Goal: Task Accomplishment & Management: Complete application form

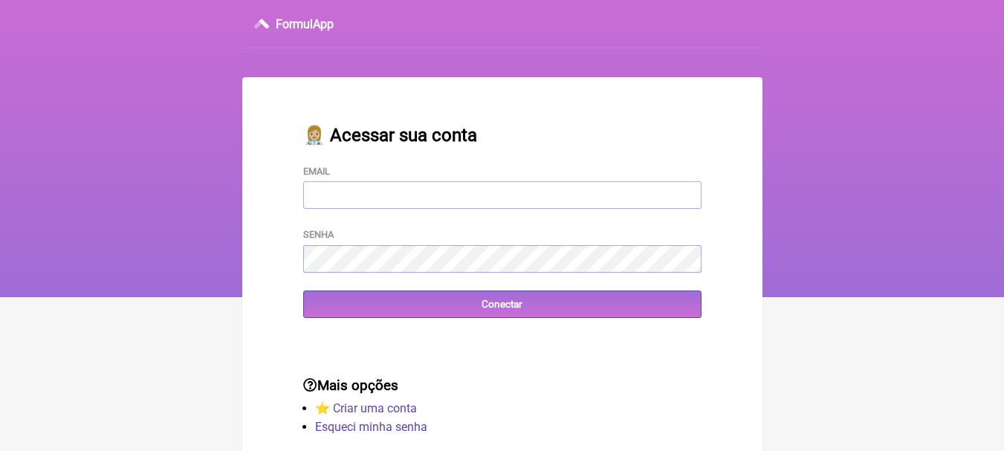
click at [377, 199] on input "Email" at bounding box center [502, 194] width 398 height 27
type input "[EMAIL_ADDRESS][DOMAIN_NAME]"
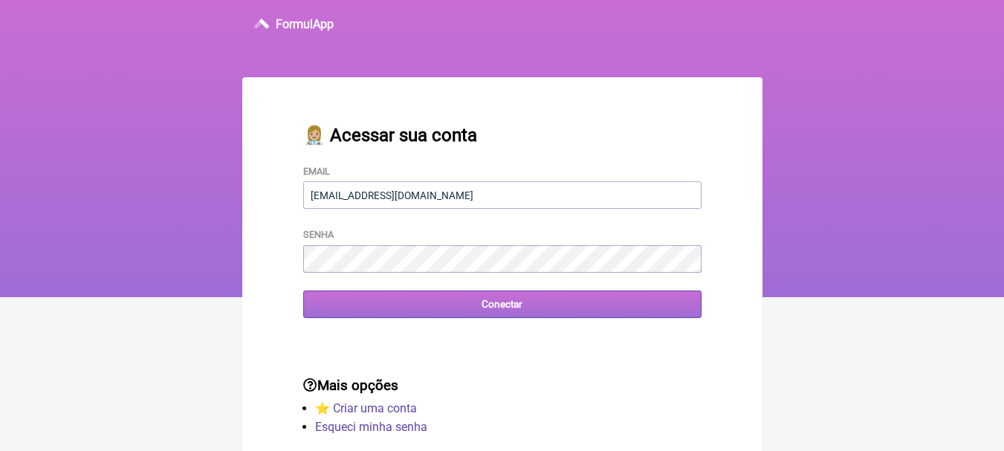
click at [350, 311] on input "Conectar" at bounding box center [502, 304] width 398 height 27
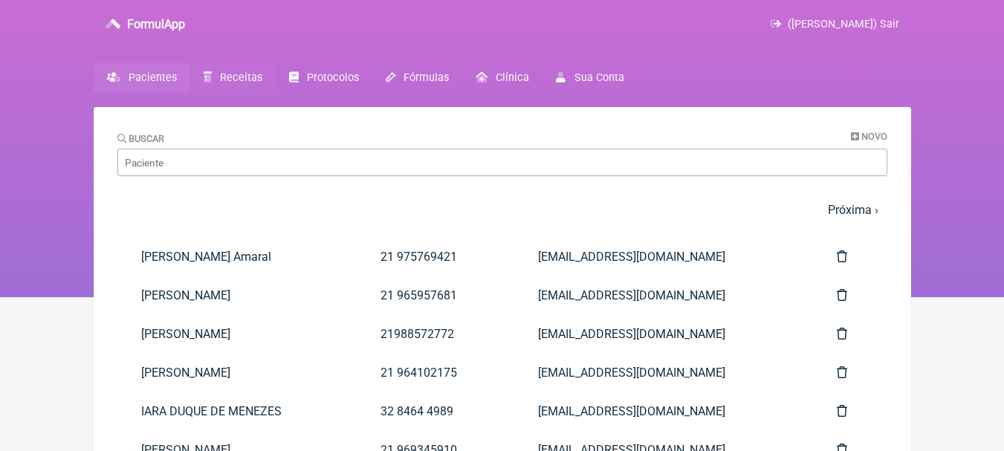
click at [239, 80] on span "Receitas" at bounding box center [241, 77] width 42 height 13
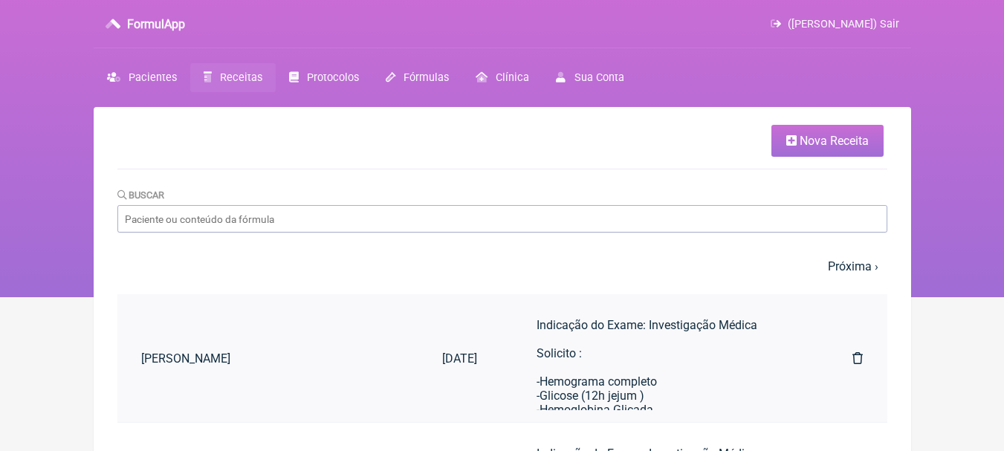
click at [291, 344] on link "Felipe da Silva Lopes" at bounding box center [268, 359] width 302 height 38
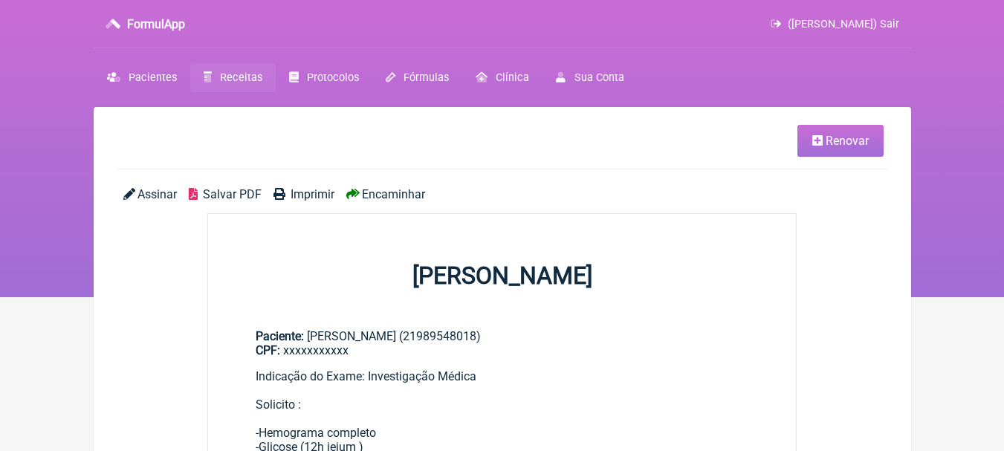
click at [853, 150] on link "Renovar" at bounding box center [840, 141] width 86 height 32
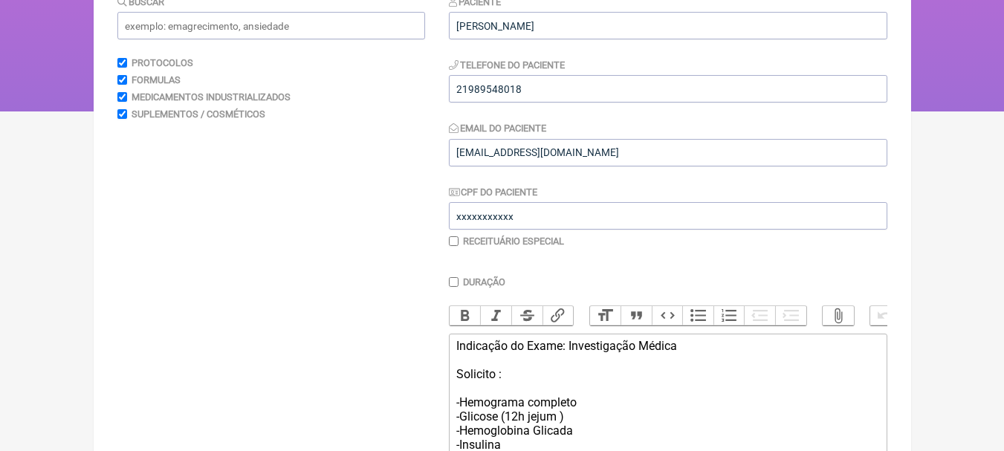
scroll to position [149, 0]
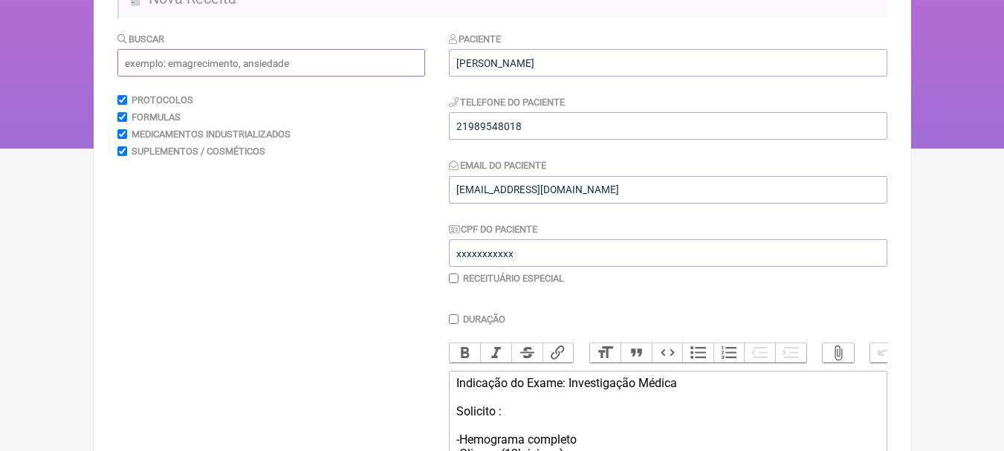
click at [207, 62] on input "text" at bounding box center [271, 62] width 308 height 27
click at [186, 62] on input "text" at bounding box center [271, 62] width 308 height 27
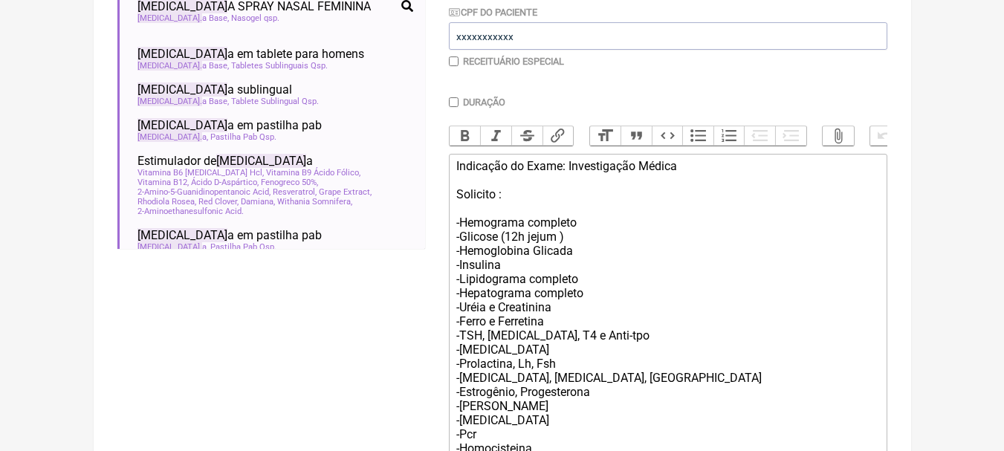
scroll to position [372, 0]
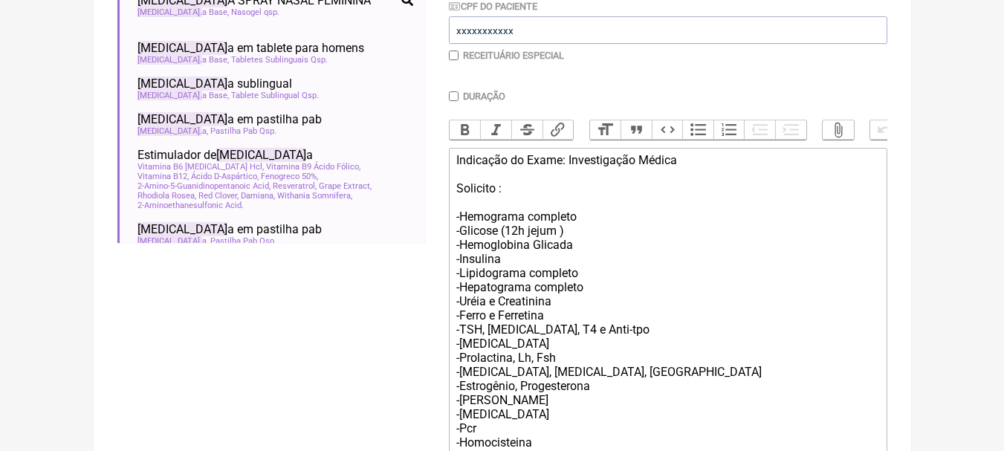
type input "testosteron"
drag, startPoint x: 456, startPoint y: 173, endPoint x: 555, endPoint y: 247, distance: 123.2
click at [530, 214] on div "Indicação do Exame: Investigação Médica Solicito : -Hemograma completo -Glicose…" at bounding box center [667, 372] width 422 height 438
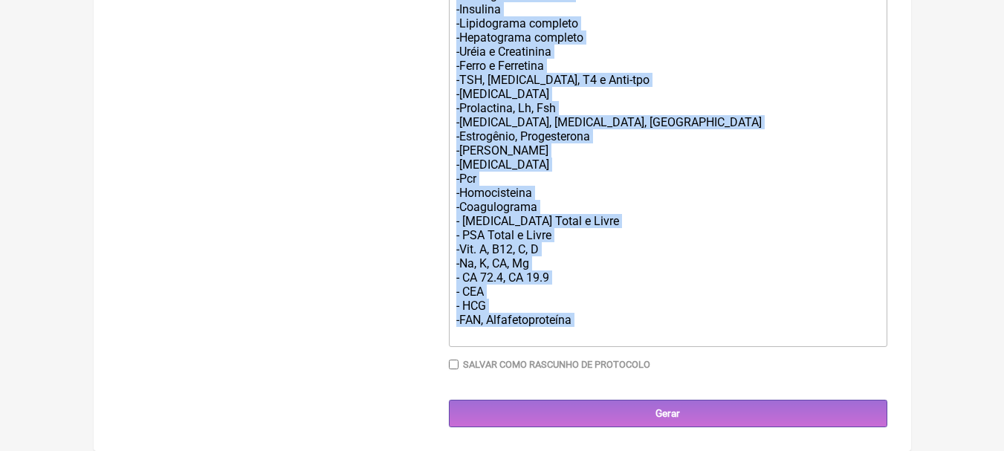
scroll to position [632, 0]
drag, startPoint x: 555, startPoint y: 247, endPoint x: 586, endPoint y: 338, distance: 96.4
click at [586, 339] on div "Indicação do Exame: Investigação Médica Solicito : -Hemograma completo -Glicose…" at bounding box center [667, 122] width 422 height 438
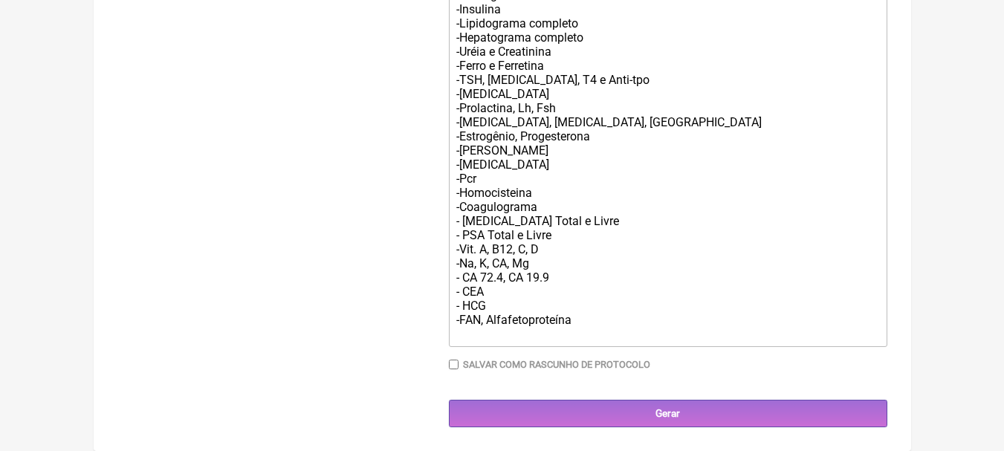
type trix-editor "<div>Indicação do Exame: Investigação Médica<br><br>Solicito :<br><br>-Hemogram…"
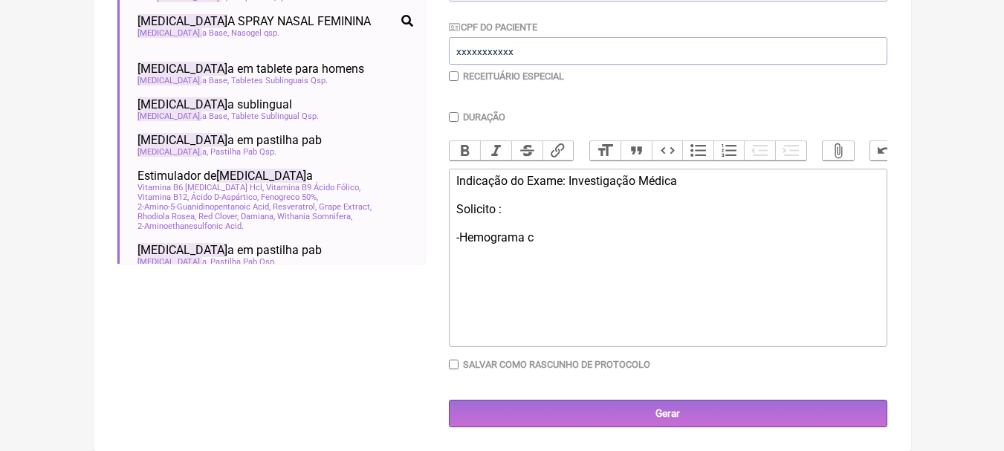
scroll to position [362, 0]
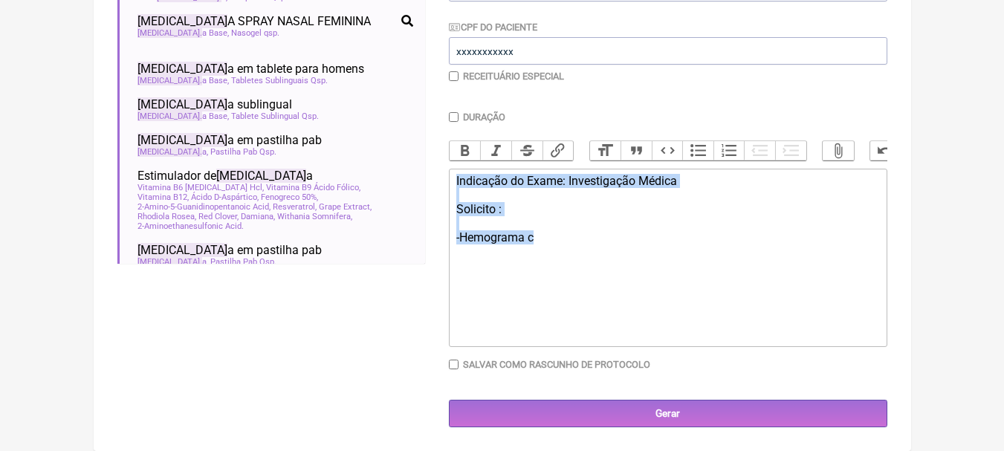
drag, startPoint x: 458, startPoint y: 179, endPoint x: 541, endPoint y: 248, distance: 108.2
click at [541, 248] on trix-editor "Indicação do Exame: Investigação Médica Solicito : -Hemograma c" at bounding box center [668, 258] width 438 height 178
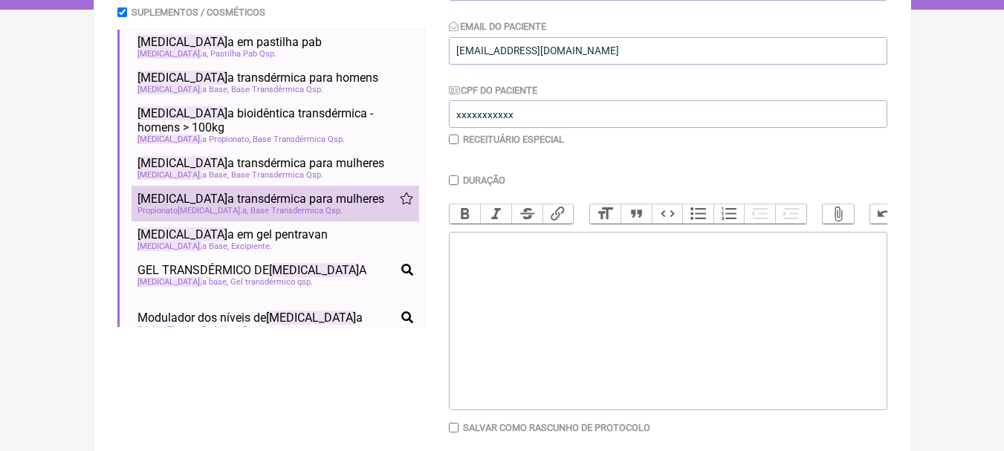
scroll to position [297, 0]
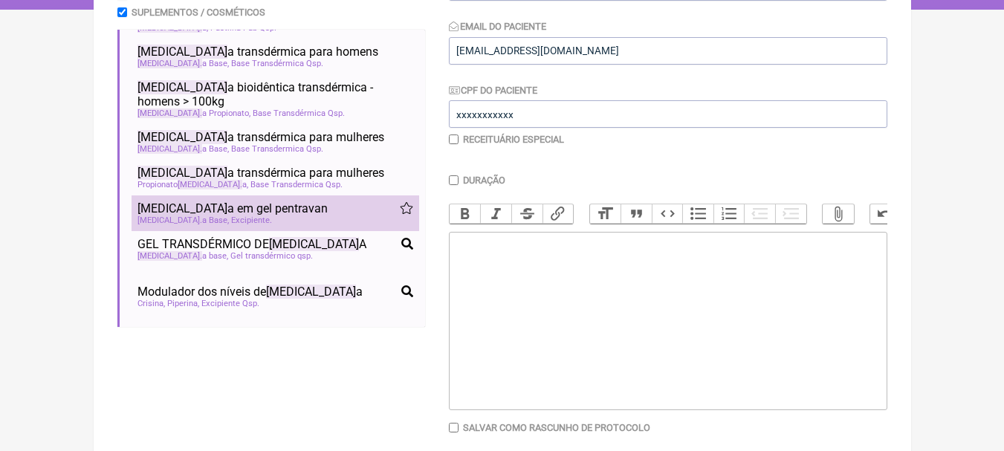
click at [303, 211] on li "Testosteron a em gel pentravan hormônio testosteron a baixa libido performance …" at bounding box center [276, 213] width 288 height 36
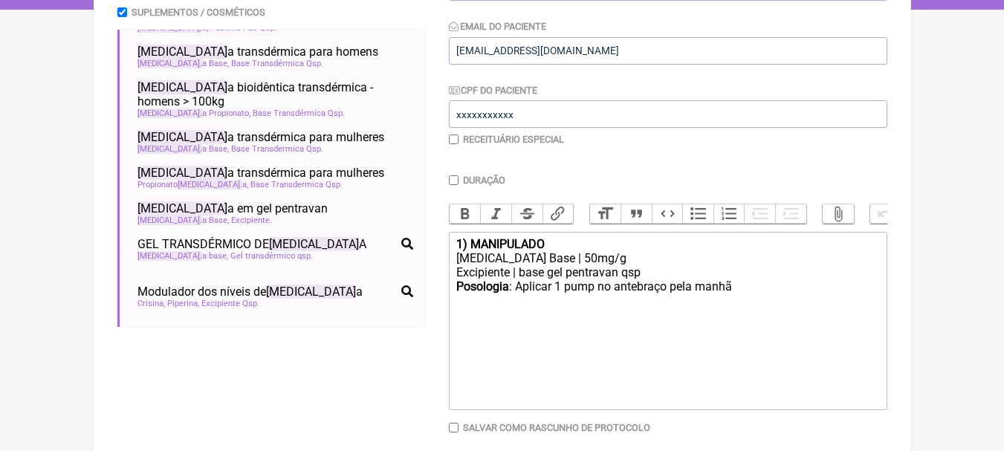
click at [572, 265] on div "Testosterona Base | 50mg/g" at bounding box center [667, 258] width 422 height 14
type trix-editor "<div><strong>1) MANIPULADO</strong></div><div>Testosterona Base | 20mg/g</div><…"
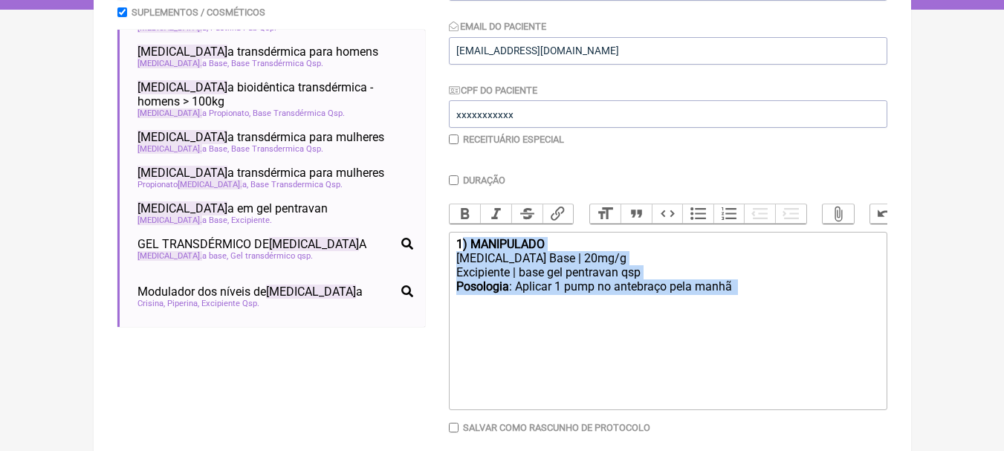
drag, startPoint x: 460, startPoint y: 255, endPoint x: 788, endPoint y: 312, distance: 332.7
click at [788, 312] on trix-editor "1) MANIPULADO Testosterona Base | 20mg/g Excipiente | base gel pentravan qsp Po…" at bounding box center [668, 321] width 438 height 178
copy trix-editor ") MANIPULADO Testosterona Base | 20mg/g Excipiente | base gel pentravan qsp Pos…"
